Goal: Transaction & Acquisition: Purchase product/service

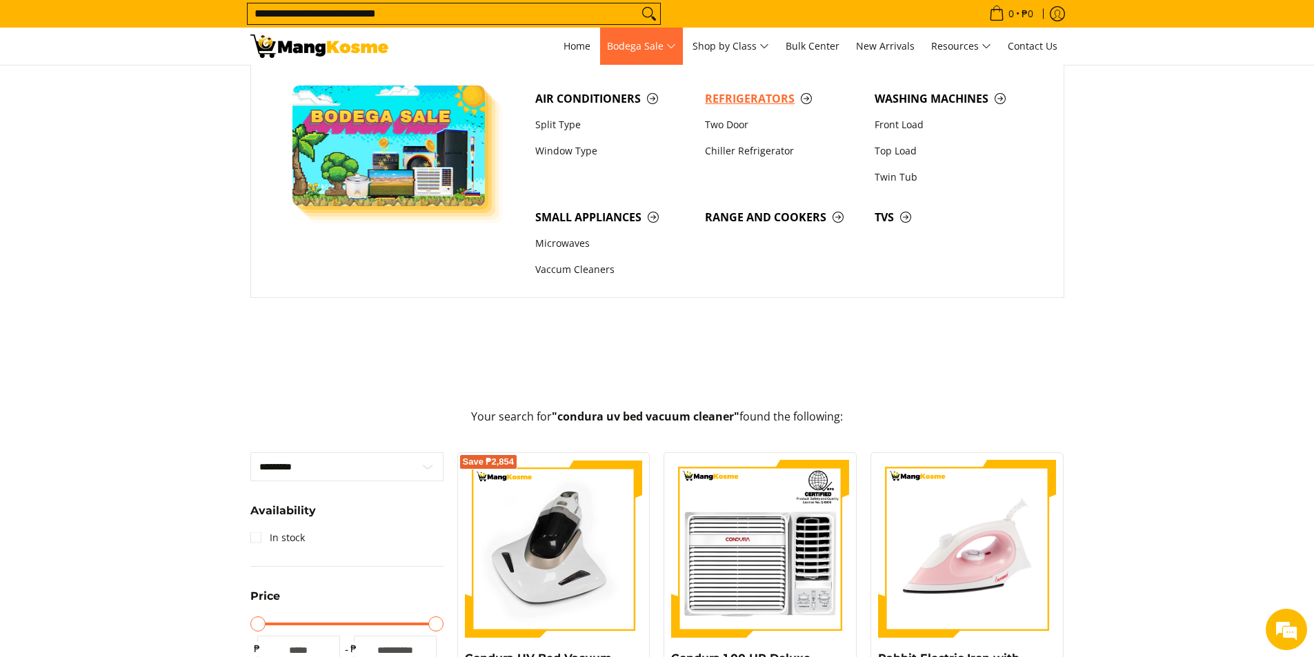
click at [768, 104] on span "Refrigerators" at bounding box center [783, 98] width 156 height 17
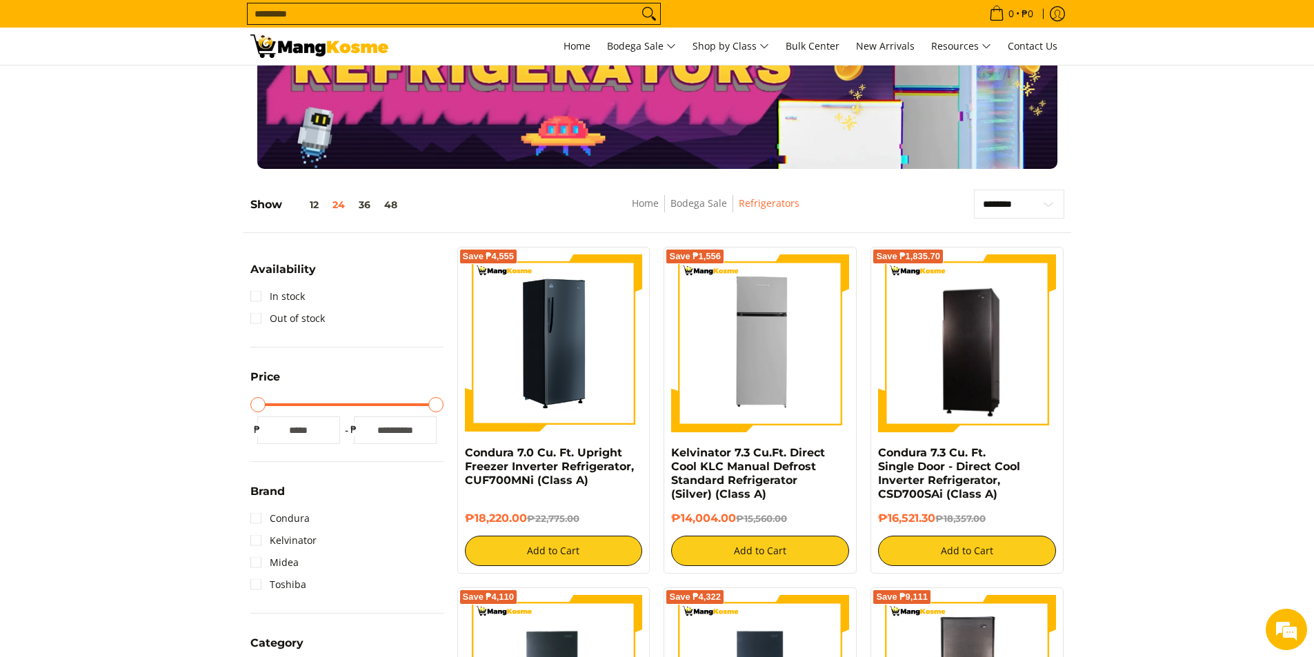
scroll to position [276, 0]
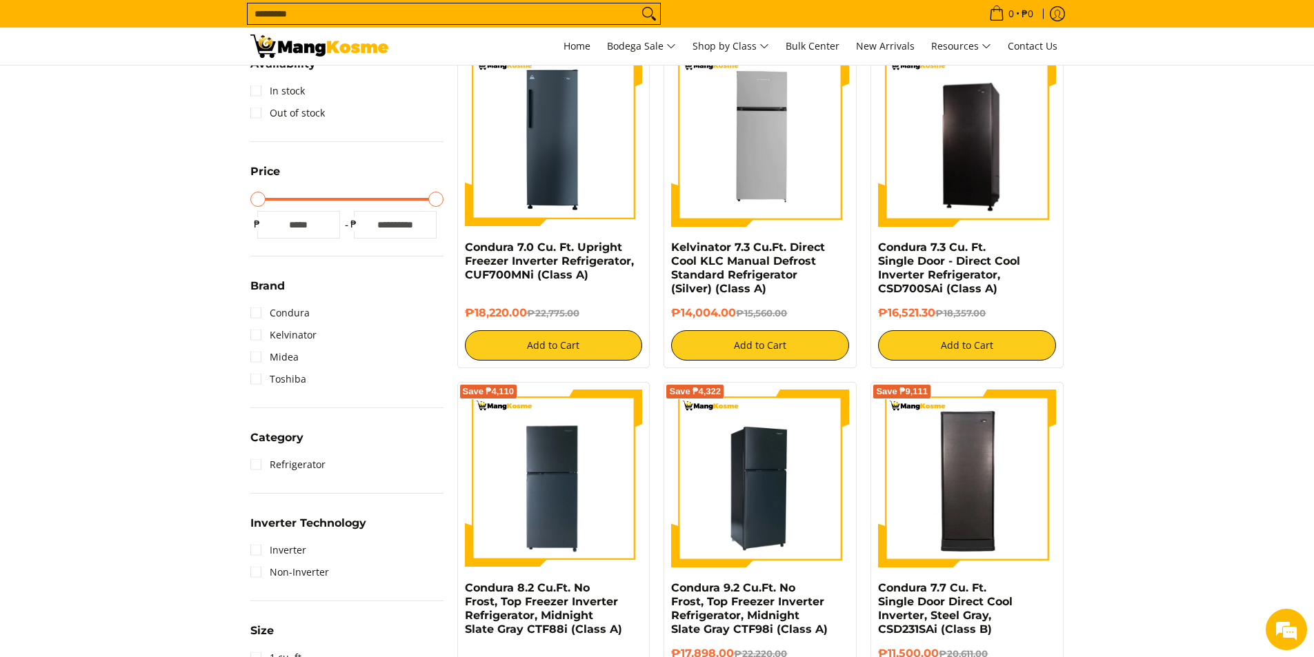
click at [769, 477] on img at bounding box center [760, 479] width 178 height 178
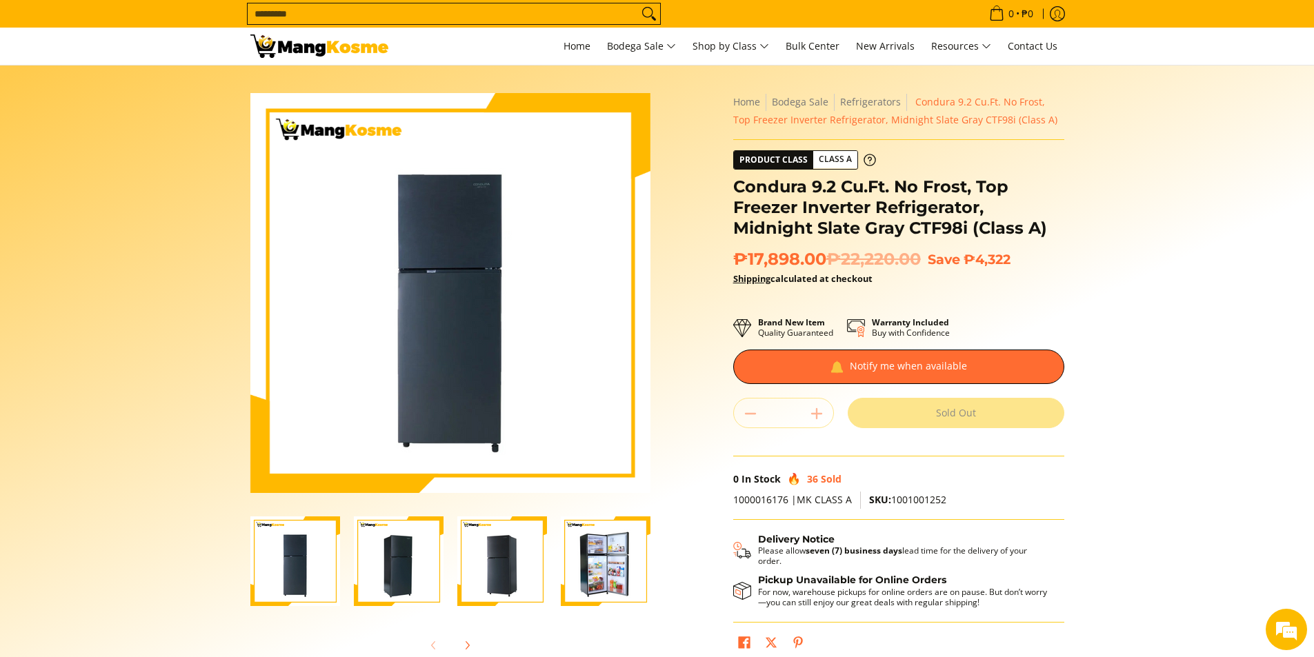
click at [496, 557] on img "Condura 9.2 Cu.Ft. No Frost, Top Freezer Inverter Refrigerator, Midnight Slate …" at bounding box center [502, 562] width 90 height 90
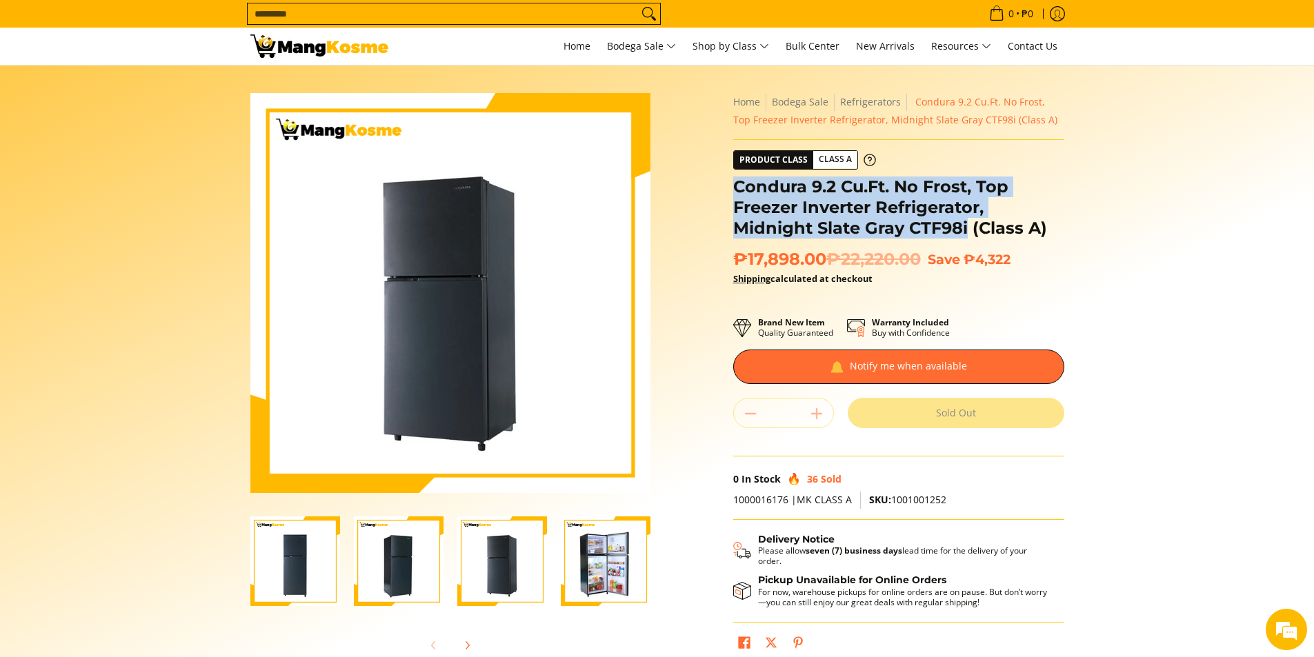
drag, startPoint x: 726, startPoint y: 185, endPoint x: 964, endPoint y: 224, distance: 240.4
click at [965, 224] on div "**********" at bounding box center [898, 381] width 345 height 577
copy h1 "Condura 9.2 Cu.Ft. No Frost, Top Freezer Inverter Refrigerator, Midnight Slate …"
